Goal: Transaction & Acquisition: Purchase product/service

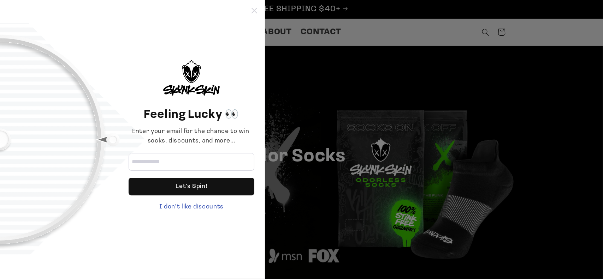
click at [252, 10] on icon at bounding box center [254, 11] width 6 height 6
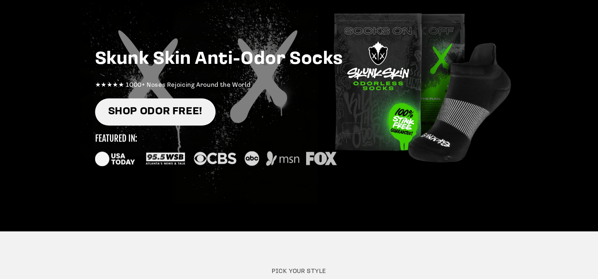
scroll to position [96, 0]
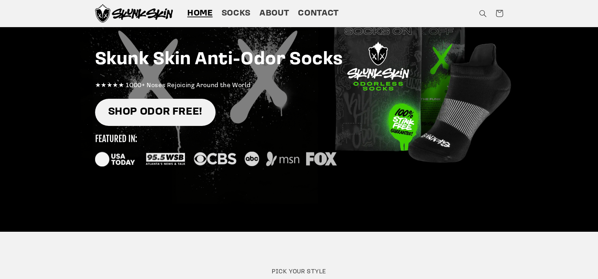
click at [182, 111] on link "SHOP ODOR FREE!" at bounding box center [155, 112] width 120 height 27
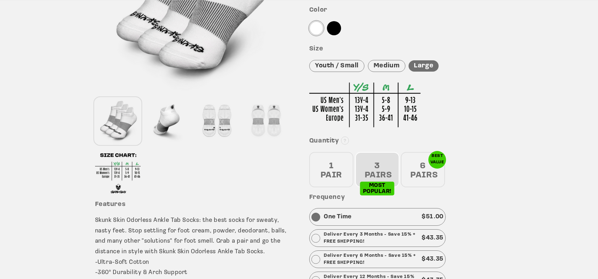
scroll to position [174, 0]
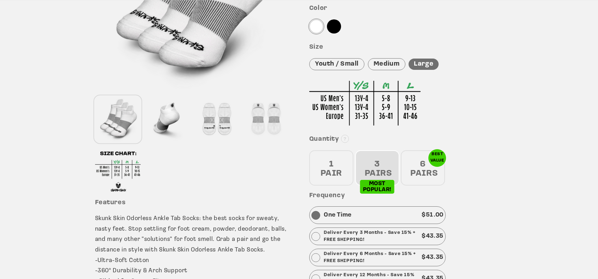
drag, startPoint x: 466, startPoint y: 127, endPoint x: 332, endPoint y: 167, distance: 139.6
click at [332, 167] on div "1 PAIR" at bounding box center [331, 167] width 44 height 35
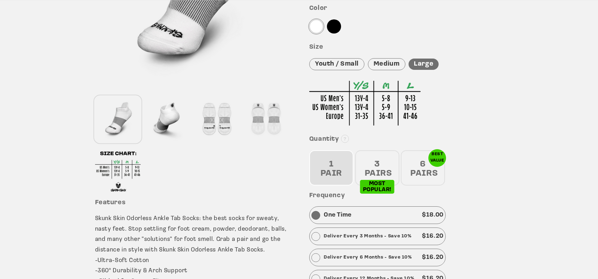
click at [375, 163] on div "3 PAIRS" at bounding box center [377, 167] width 44 height 35
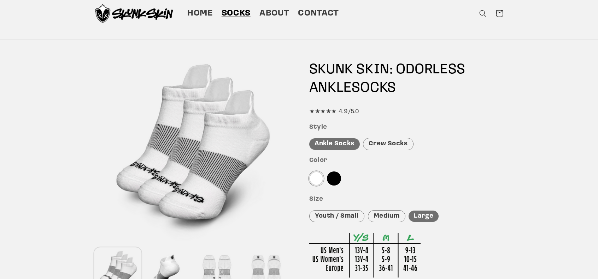
scroll to position [22, 0]
click at [374, 146] on div "Crew Socks" at bounding box center [388, 144] width 50 height 12
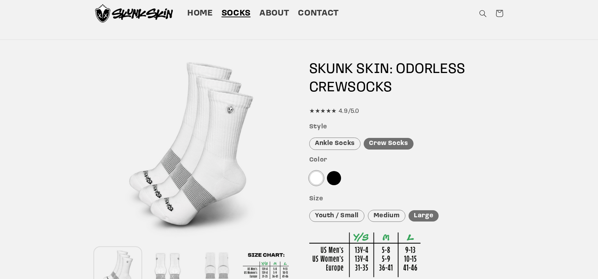
click at [344, 144] on div "Ankle Socks" at bounding box center [334, 144] width 51 height 12
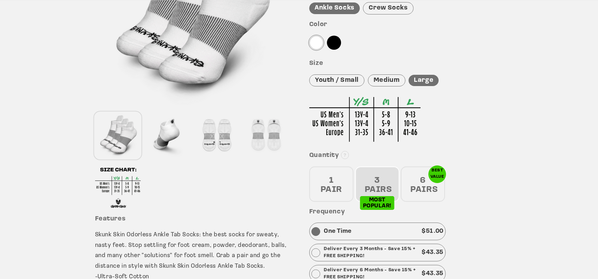
scroll to position [163, 0]
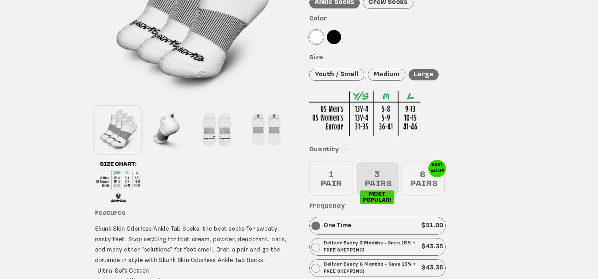
click at [344, 184] on div "1 PAIR" at bounding box center [331, 178] width 44 height 35
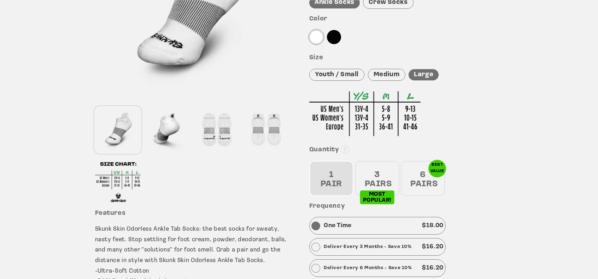
click at [377, 177] on div "3 PAIRS" at bounding box center [377, 178] width 44 height 35
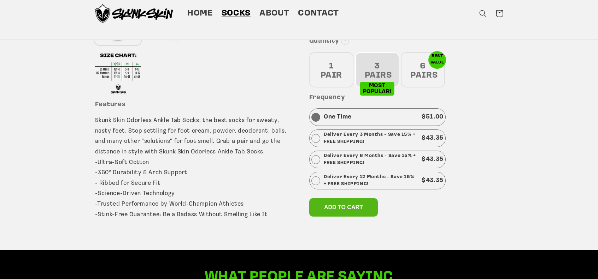
scroll to position [273, 0]
